Goal: Communication & Community: Answer question/provide support

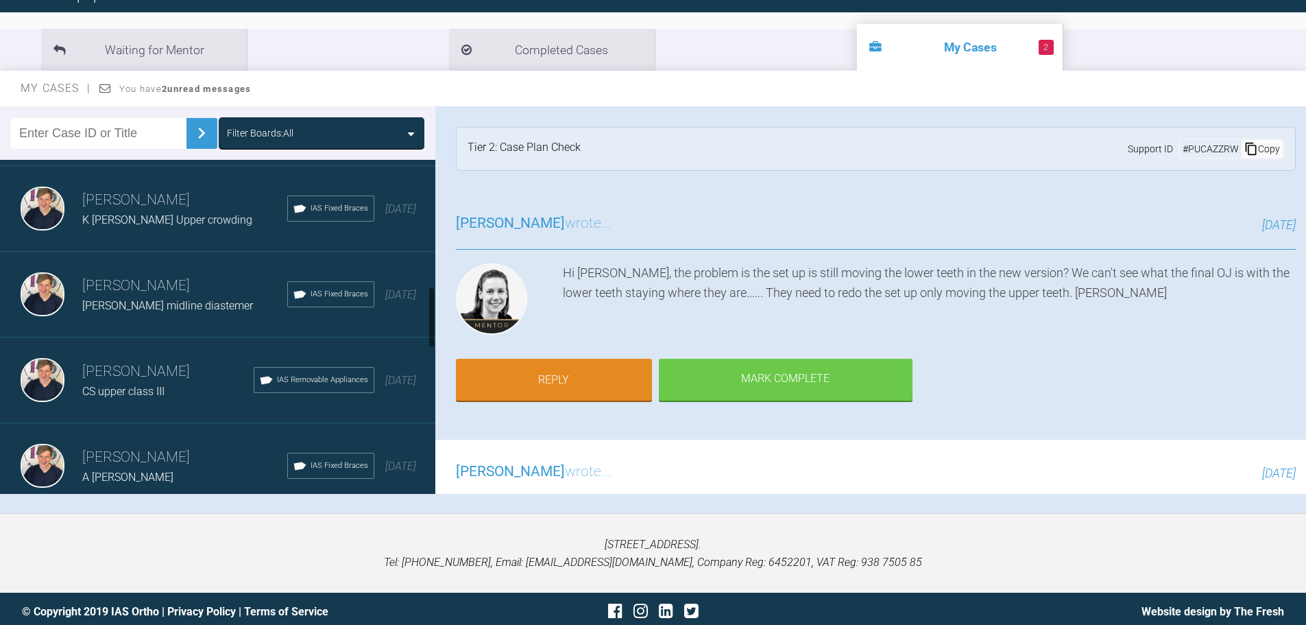
scroll to position [686, 0]
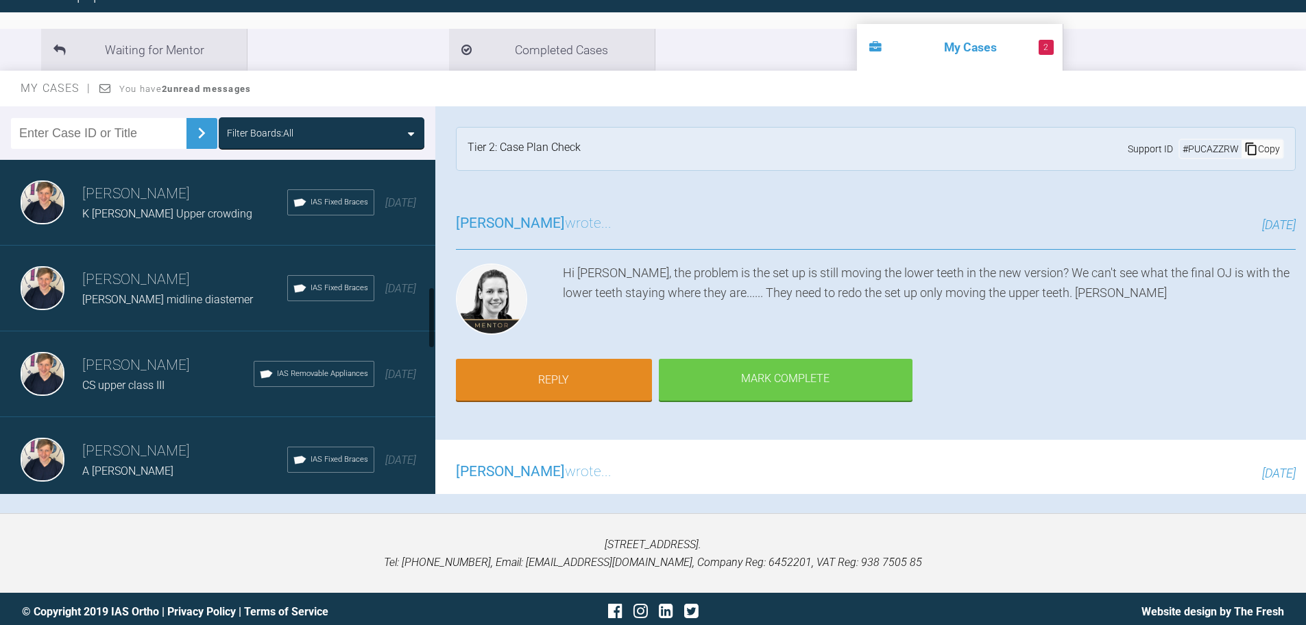
click at [165, 323] on div "[PERSON_NAME] [PERSON_NAME] midline diastemer IAS Fixed Braces [DATE]" at bounding box center [223, 288] width 446 height 86
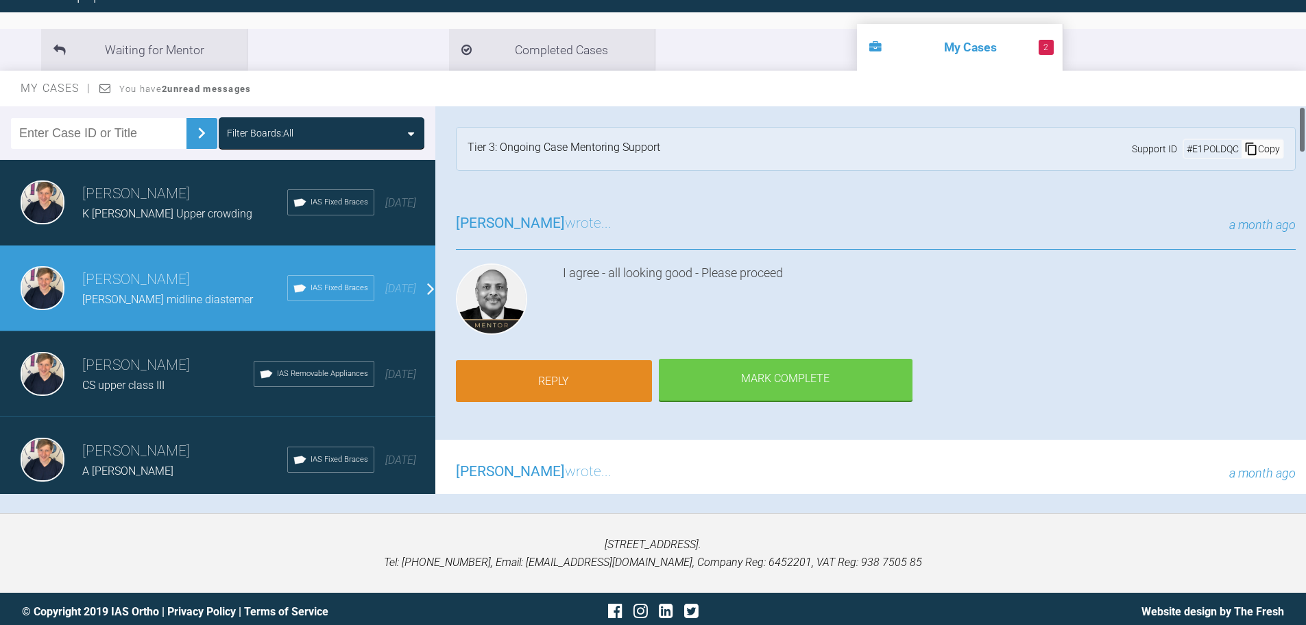
click at [570, 383] on link "Reply" at bounding box center [554, 381] width 196 height 43
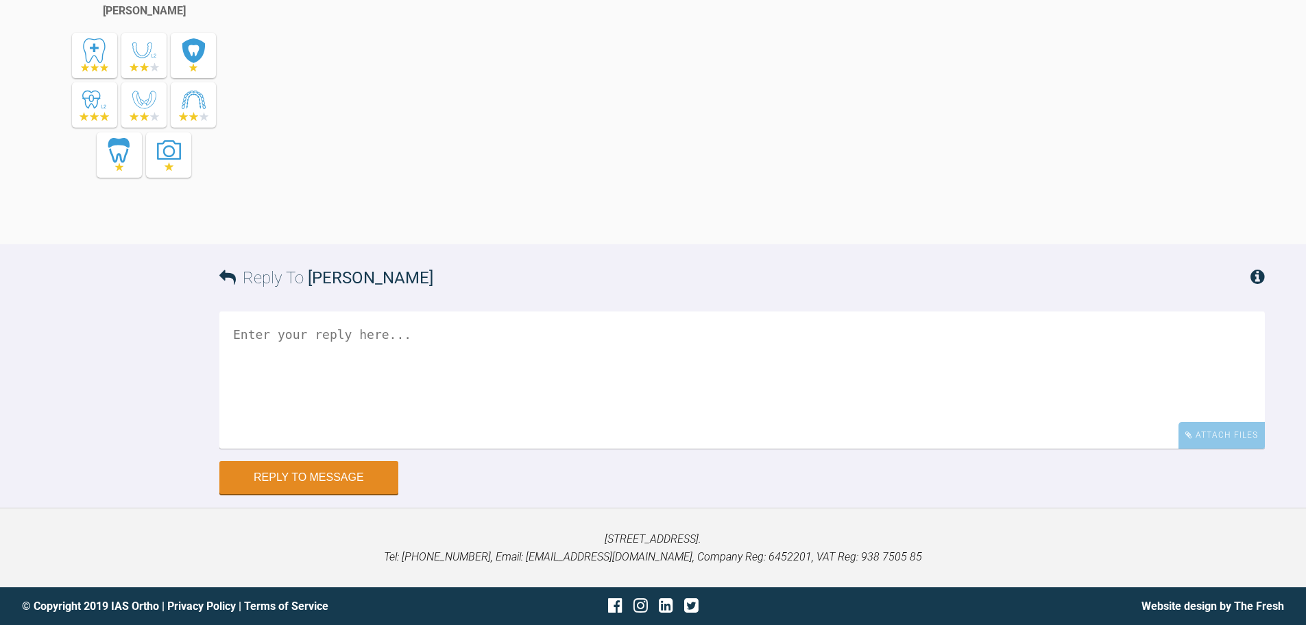
scroll to position [4817, 0]
click at [329, 320] on textarea at bounding box center [742, 379] width 1046 height 137
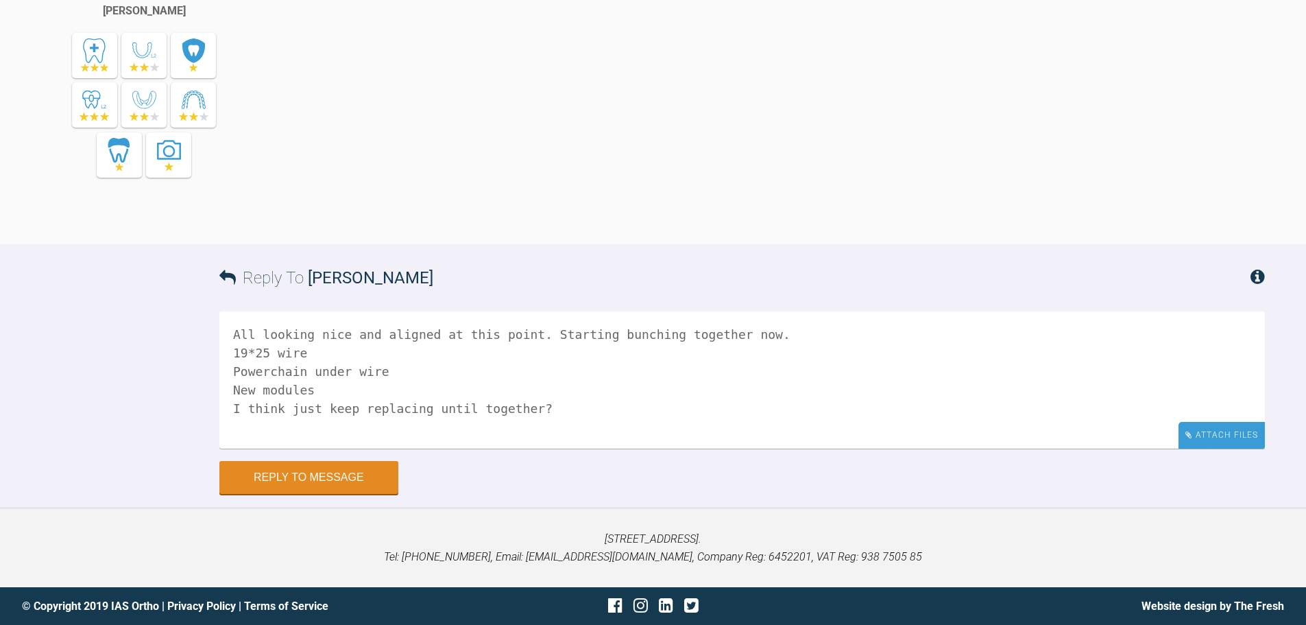
type textarea "All looking nice and aligned at this point. Starting bunching together now. 19*…"
click at [1229, 440] on div "Attach Files" at bounding box center [1222, 435] width 86 height 27
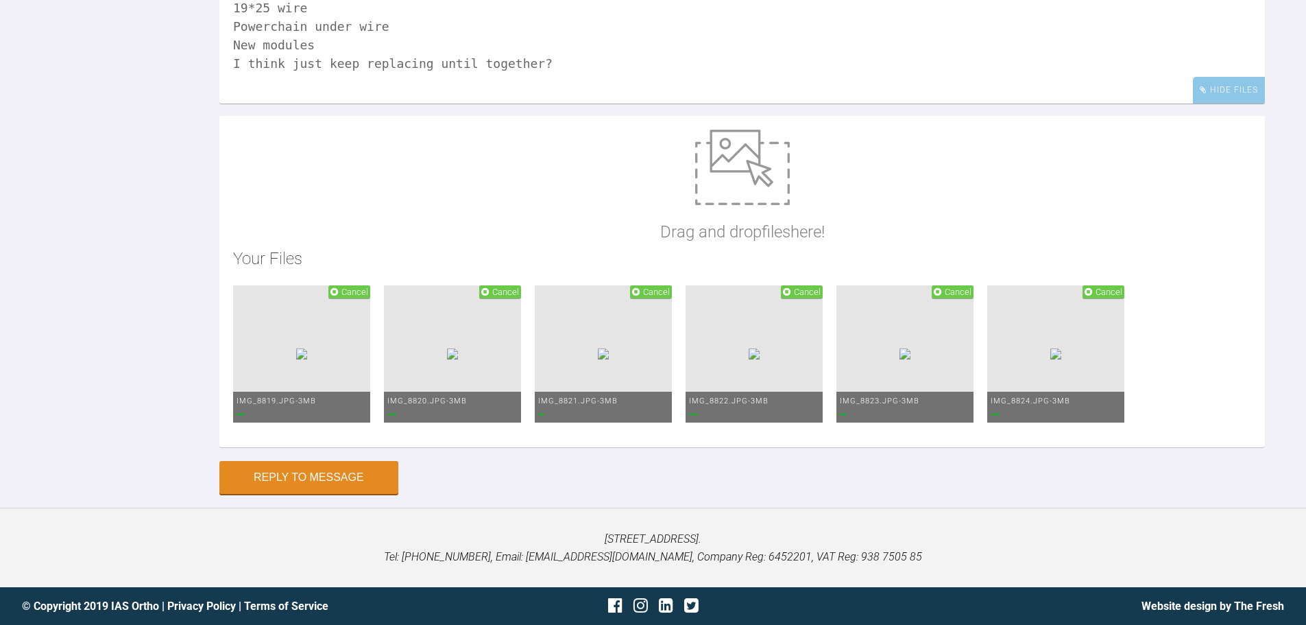
scroll to position [5172, 0]
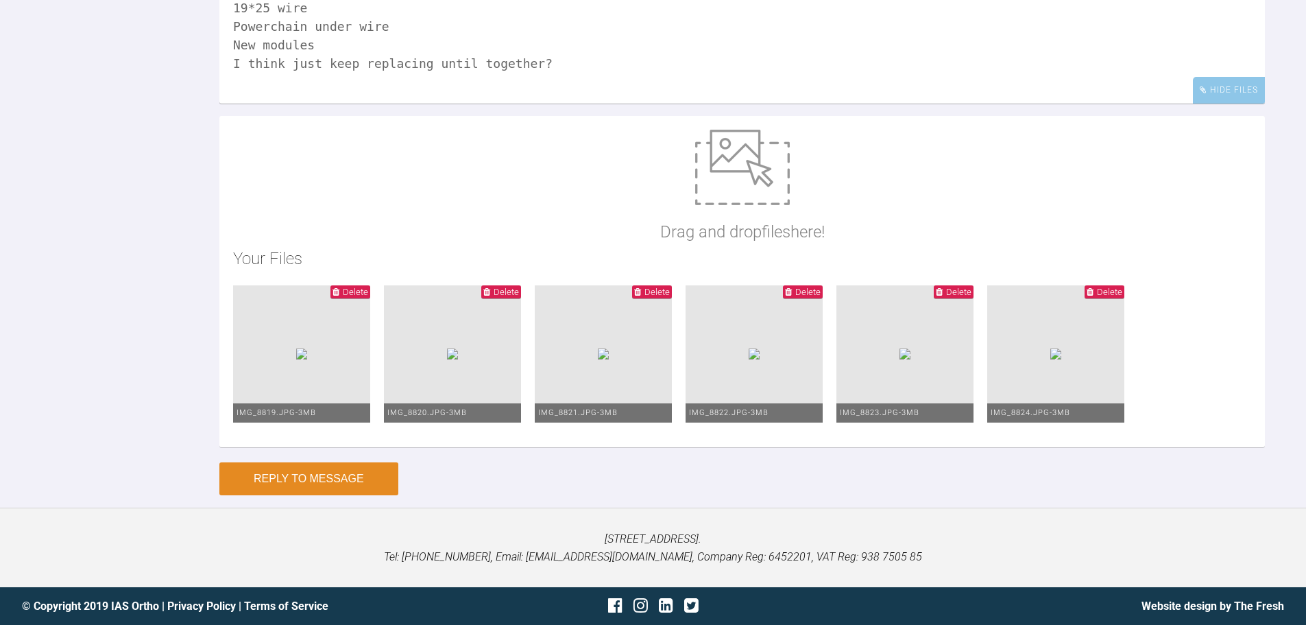
click at [326, 472] on button "Reply to Message" at bounding box center [308, 478] width 179 height 33
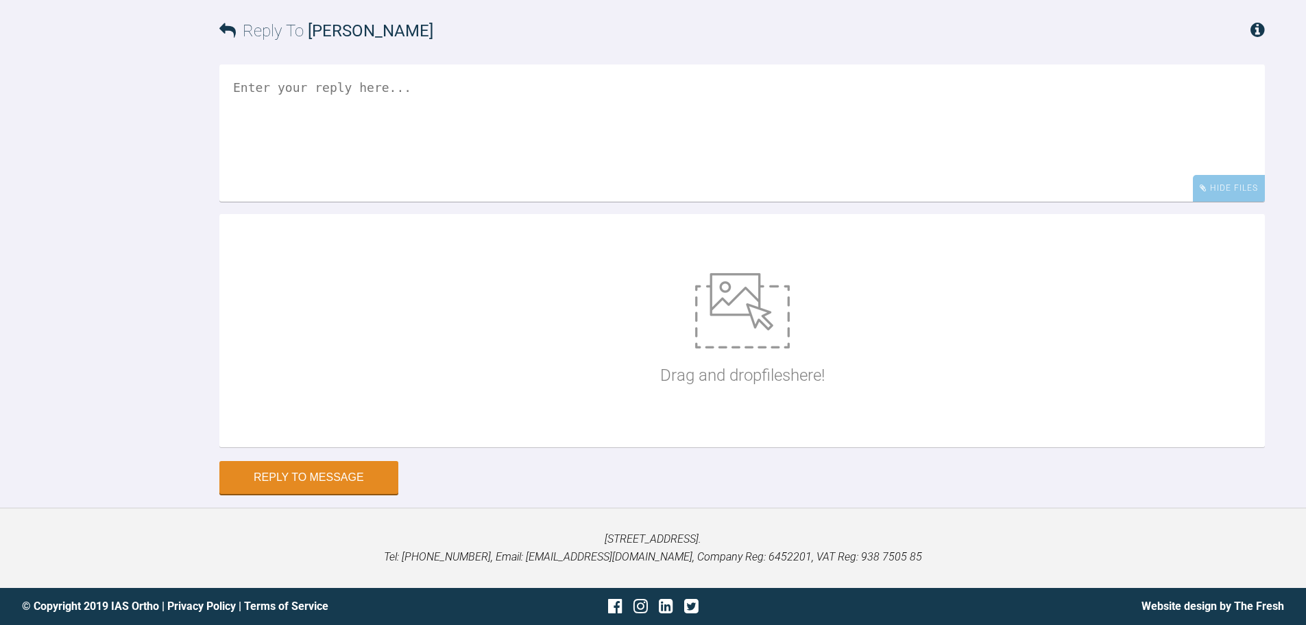
scroll to position [5488, 0]
click at [439, 136] on textarea at bounding box center [742, 132] width 1046 height 137
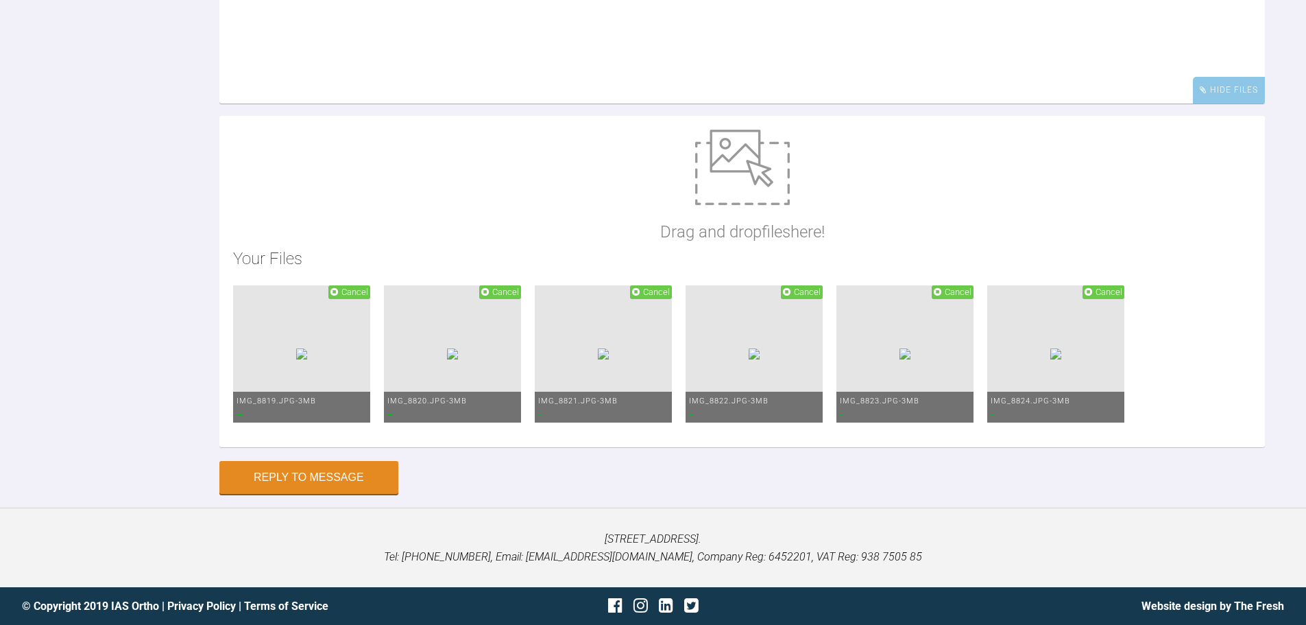
type textarea "sorry photos here"
click at [1018, 104] on textarea "sorry photos here" at bounding box center [742, 34] width 1046 height 137
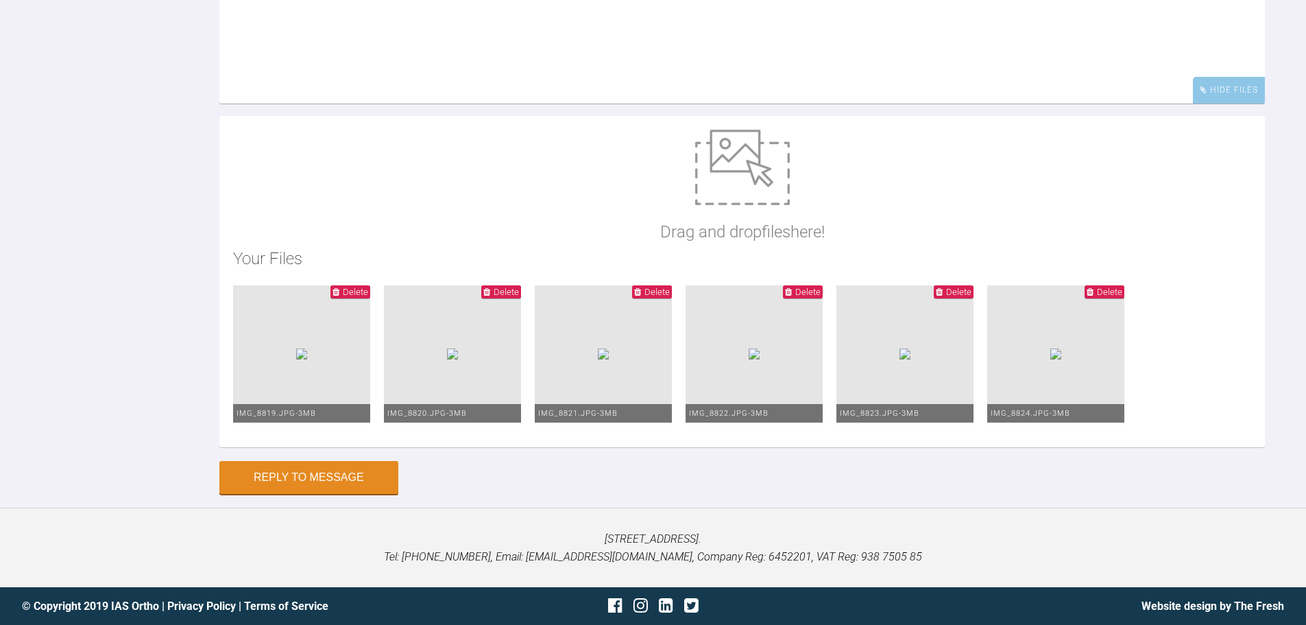
scroll to position [5735, 0]
click at [357, 475] on button "Reply to Message" at bounding box center [308, 478] width 179 height 33
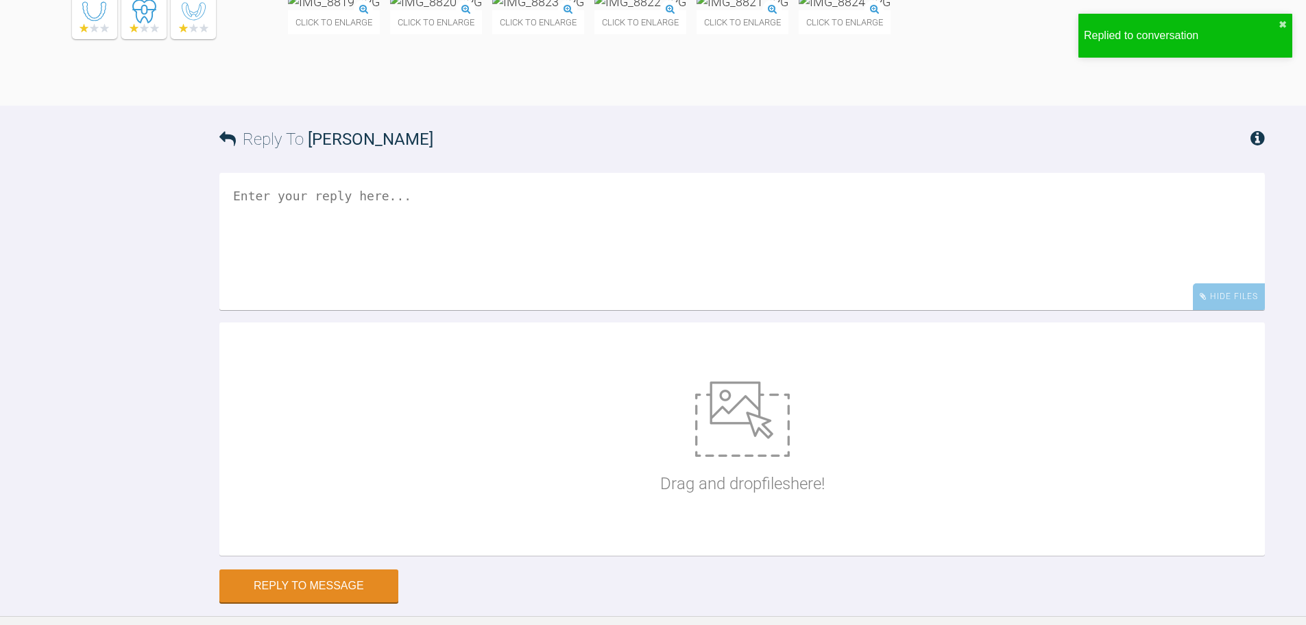
scroll to position [5676, 0]
